Goal: Browse casually

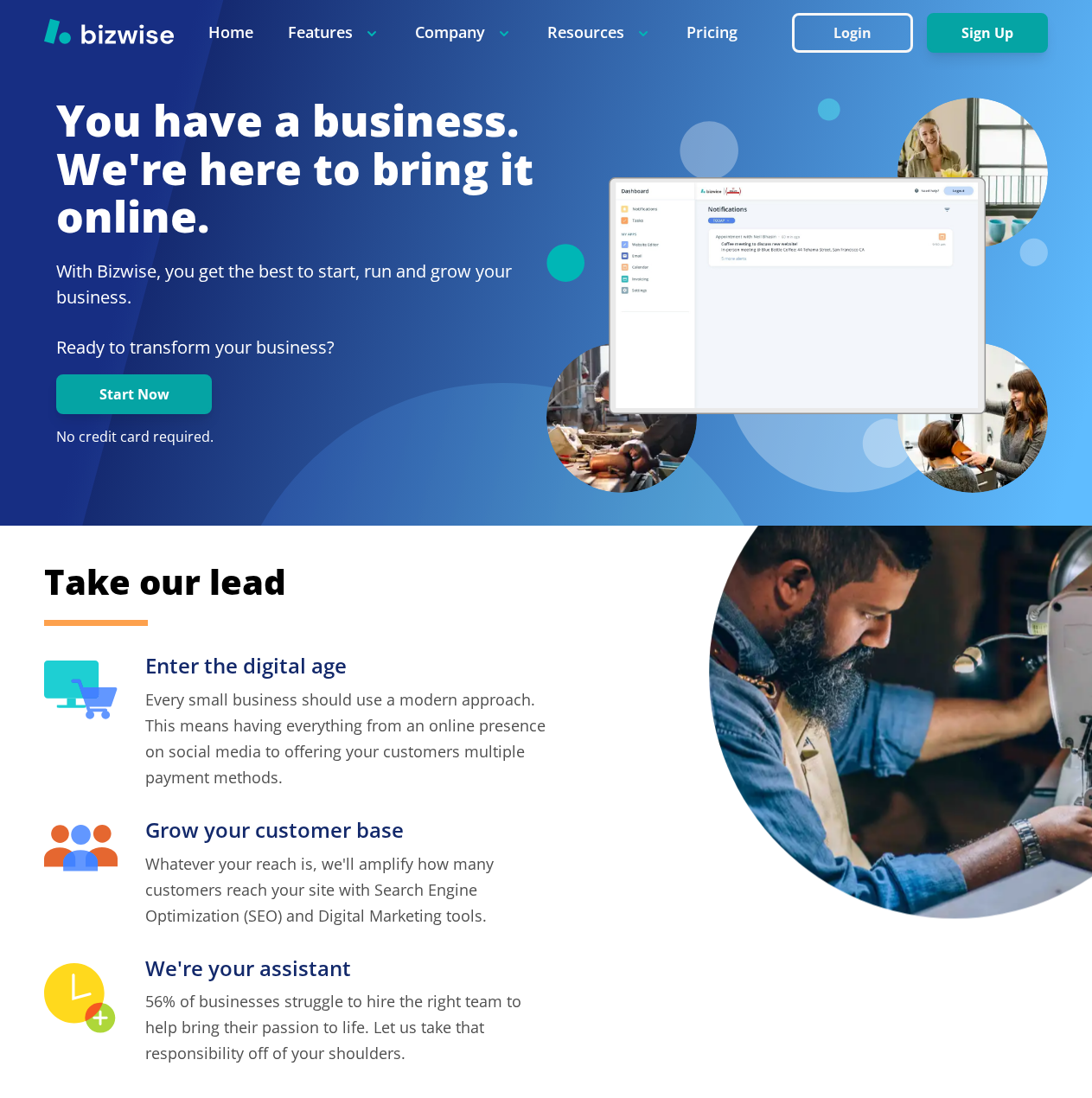
click at [378, 204] on h1 "You have a business. We're here to bring it online." at bounding box center [294, 169] width 477 height 144
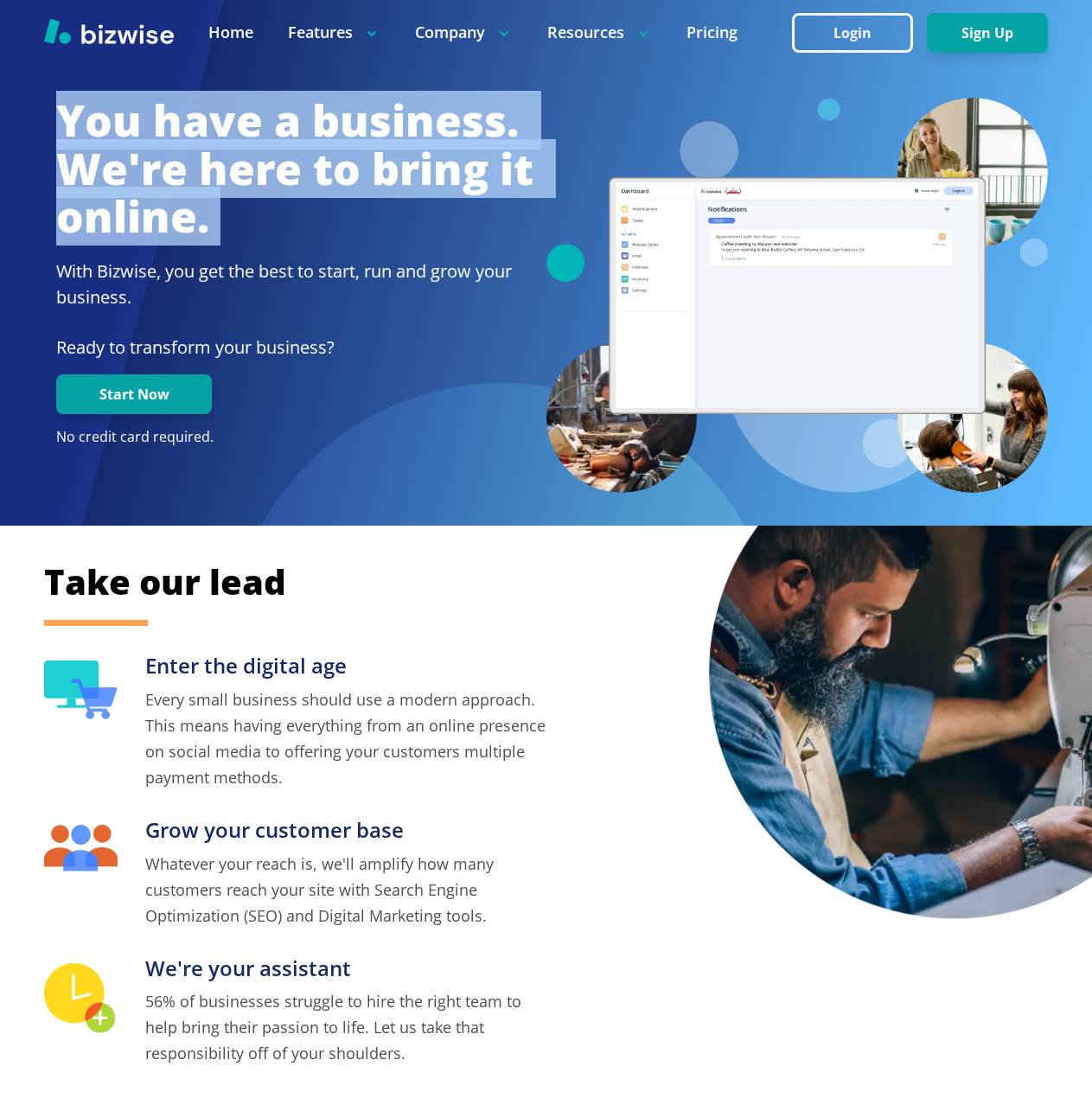
click at [378, 204] on h1 "You have a business. We're here to bring it online." at bounding box center [294, 169] width 477 height 144
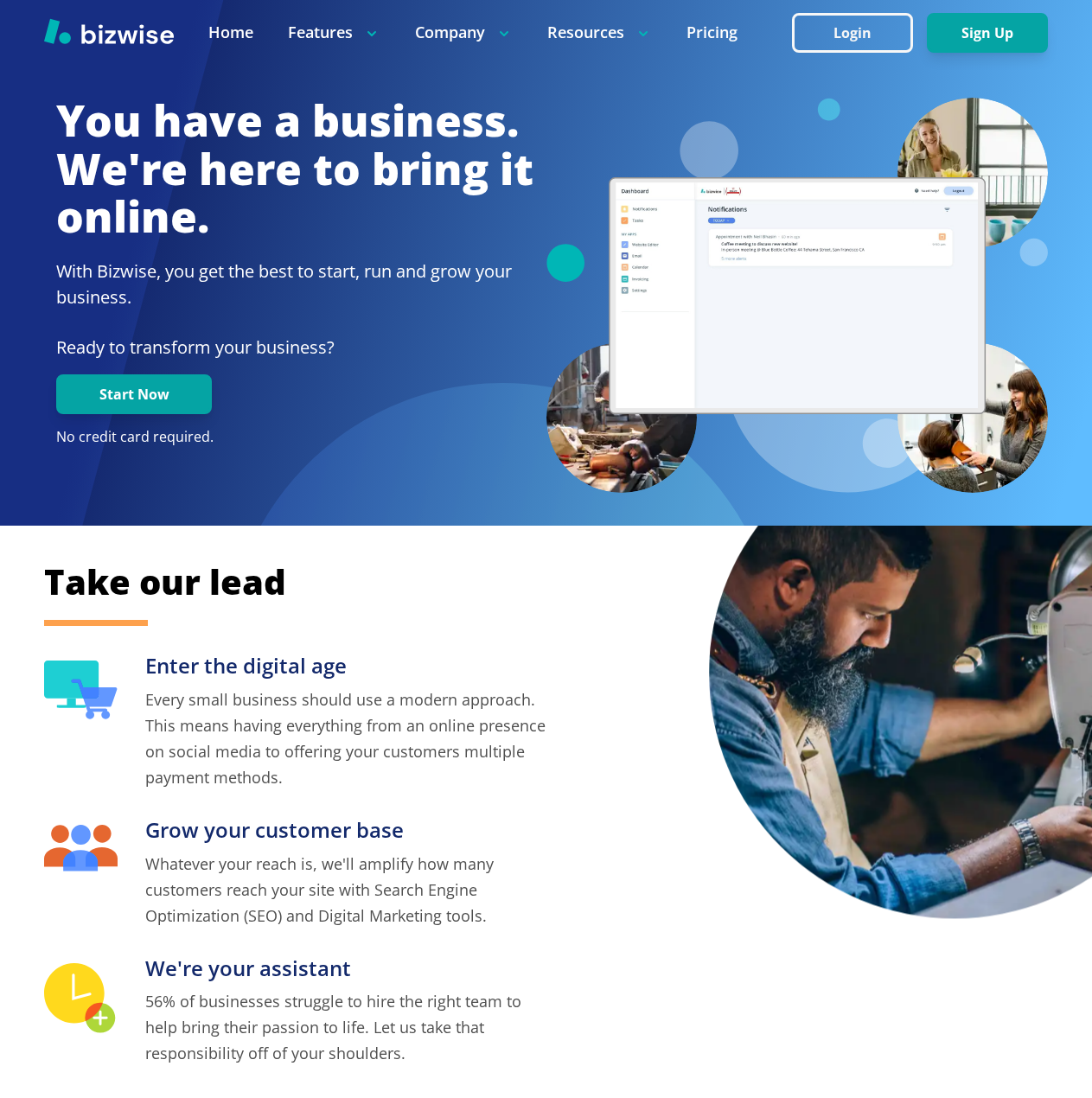
click at [432, 246] on div "You have a business. We're here to bring it online. With Bizwise, you get the b…" at bounding box center [294, 272] width 477 height 350
